Goal: Transaction & Acquisition: Book appointment/travel/reservation

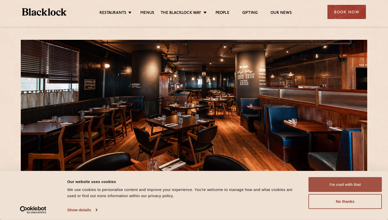
click at [322, 186] on button "I'm cool with that" at bounding box center [344, 184] width 73 height 15
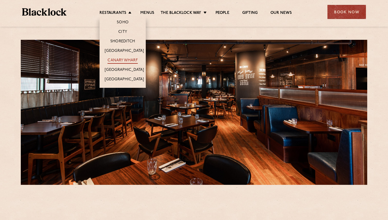
click at [117, 61] on link "Canary Wharf" at bounding box center [122, 61] width 30 height 6
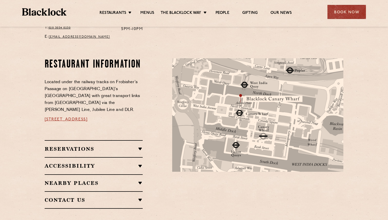
scroll to position [251, 0]
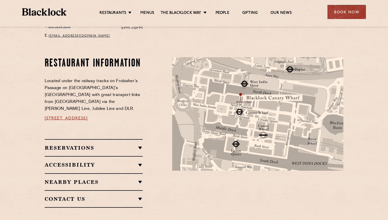
click at [131, 145] on h2 "Reservations" at bounding box center [94, 148] width 98 height 6
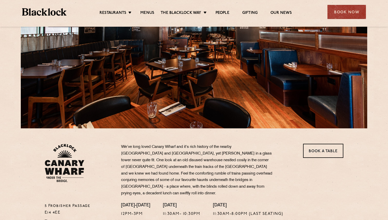
scroll to position [0, 0]
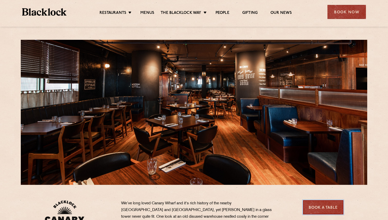
click at [319, 209] on link "Book a Table" at bounding box center [323, 207] width 40 height 14
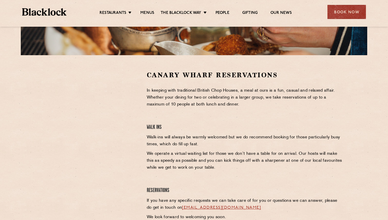
scroll to position [155, 0]
